Goal: Navigation & Orientation: Find specific page/section

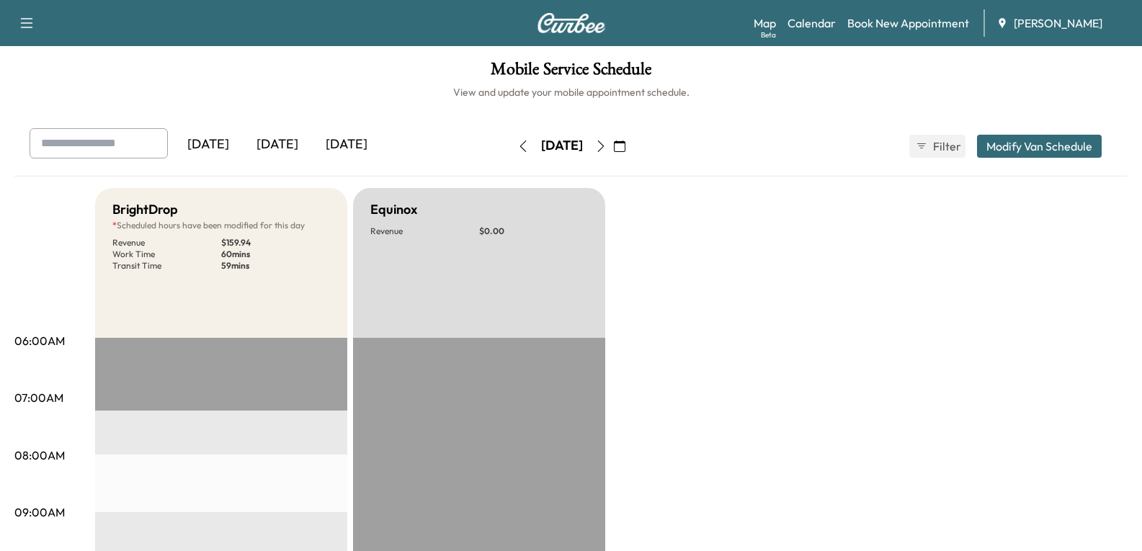
click at [273, 147] on div "[DATE]" at bounding box center [277, 144] width 69 height 33
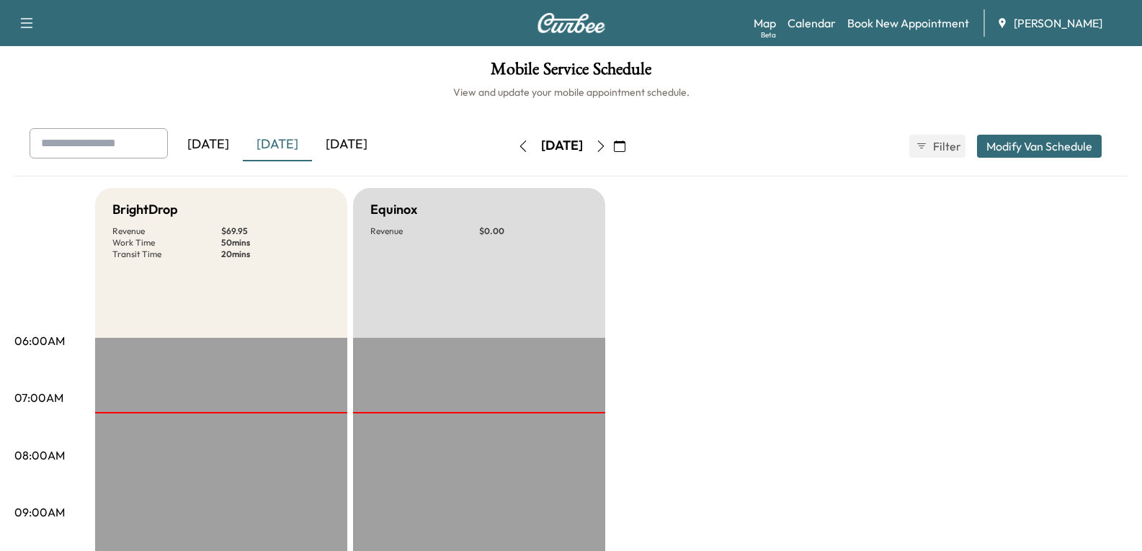
click at [344, 147] on div "[DATE]" at bounding box center [346, 144] width 69 height 33
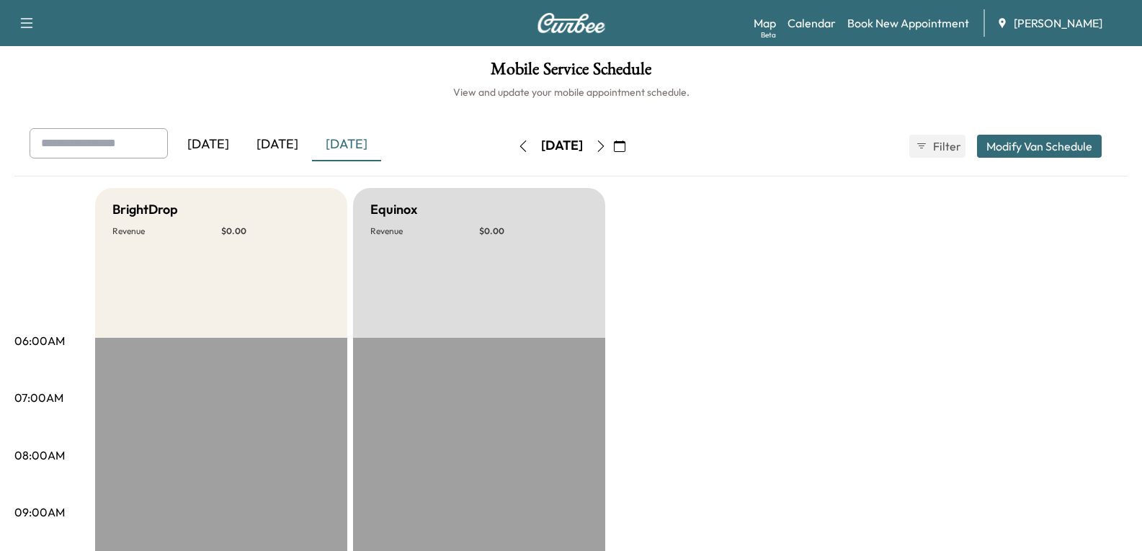
click at [286, 143] on div "[DATE]" at bounding box center [277, 144] width 69 height 33
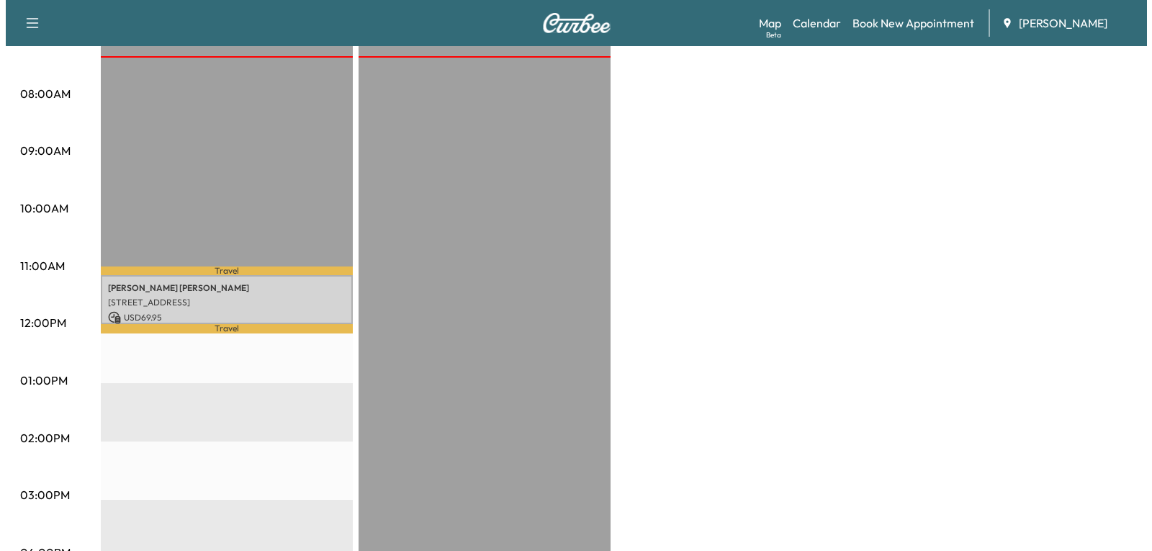
scroll to position [432, 0]
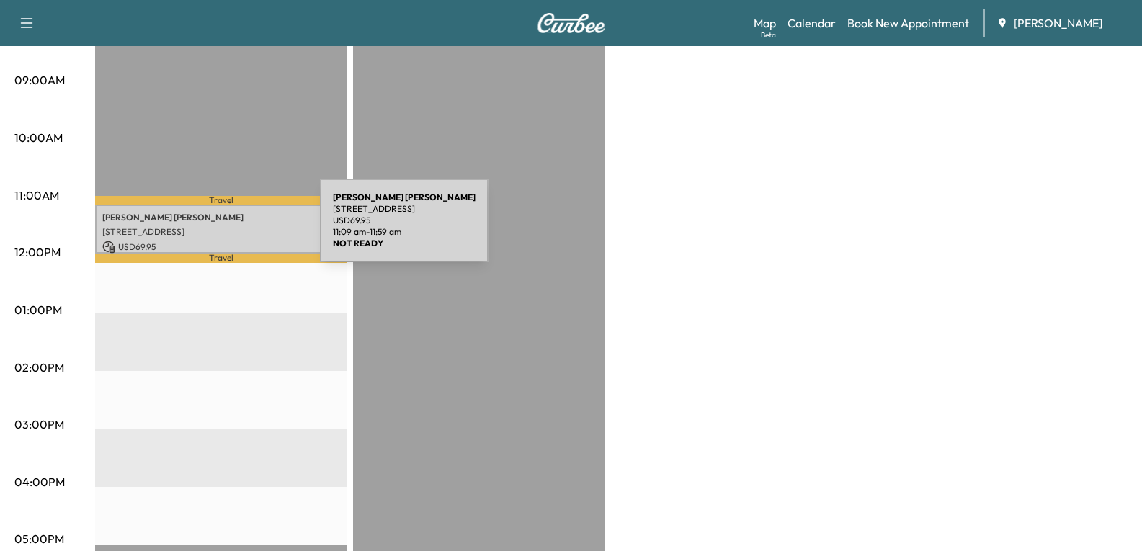
click at [212, 229] on p "[STREET_ADDRESS]" at bounding box center [221, 232] width 238 height 12
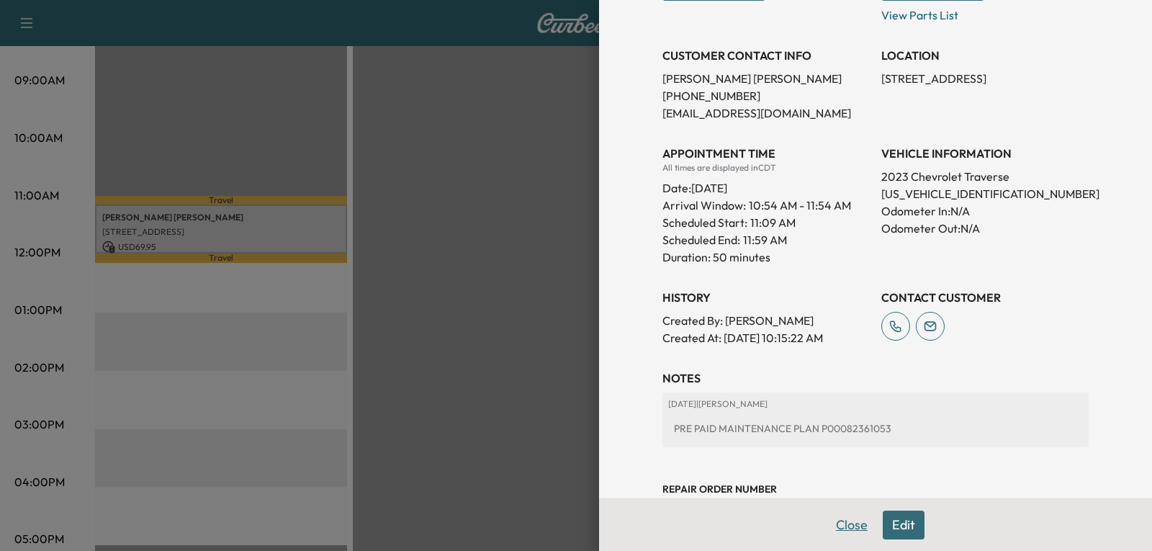
scroll to position [241, 0]
